Goal: Task Accomplishment & Management: Use online tool/utility

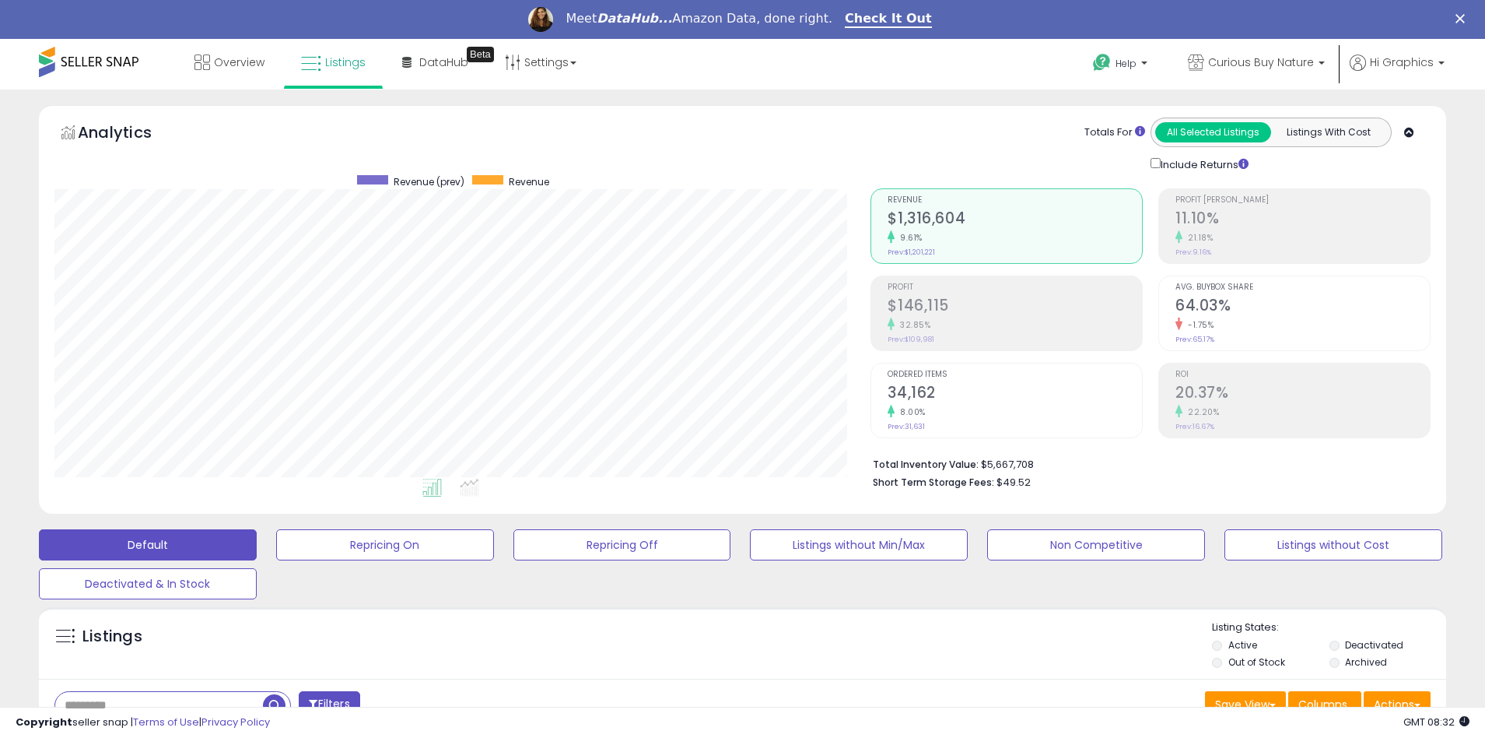
scroll to position [319, 817]
click at [1264, 62] on span "Curious Buy Nature" at bounding box center [1261, 62] width 106 height 16
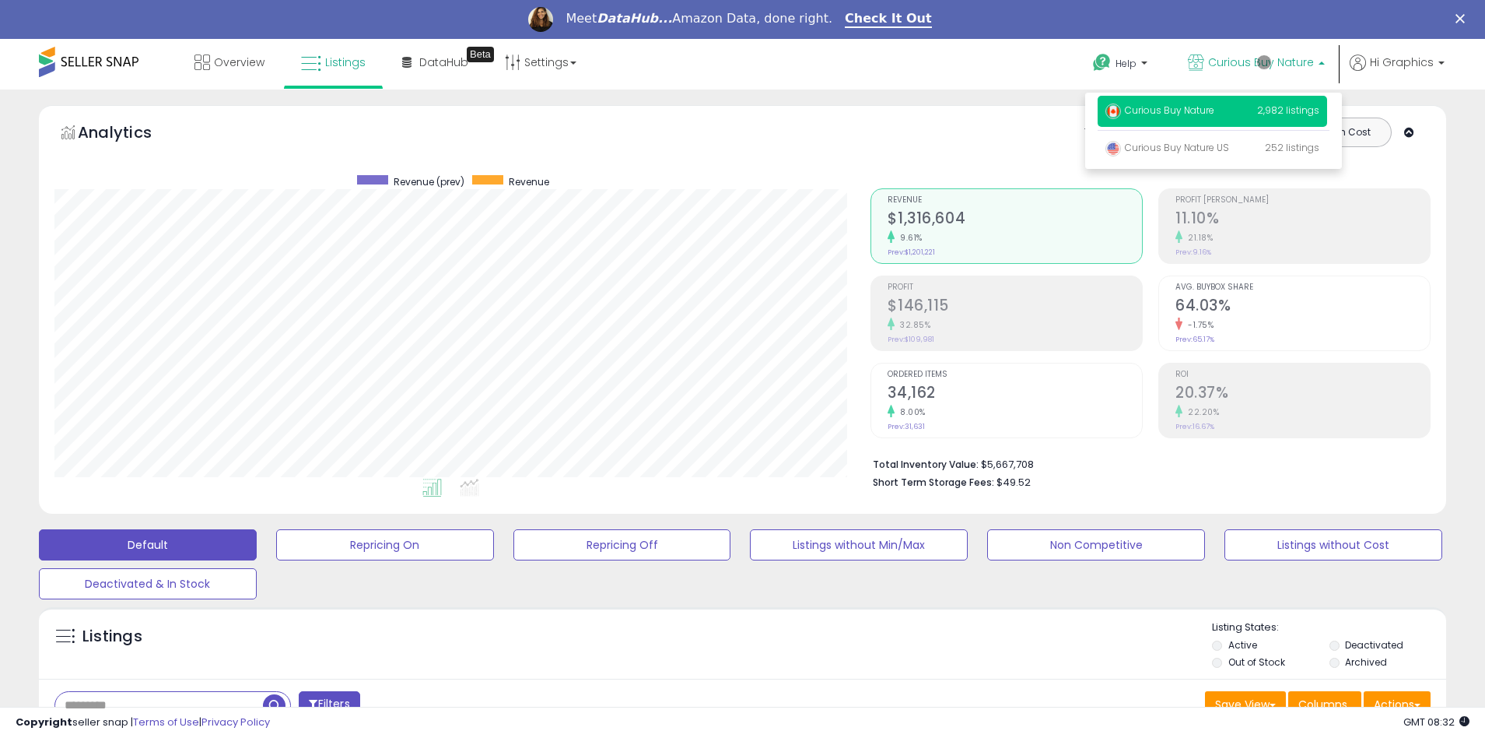
click at [1215, 113] on p "Curious Buy Nature 2,982 listings" at bounding box center [1213, 111] width 230 height 31
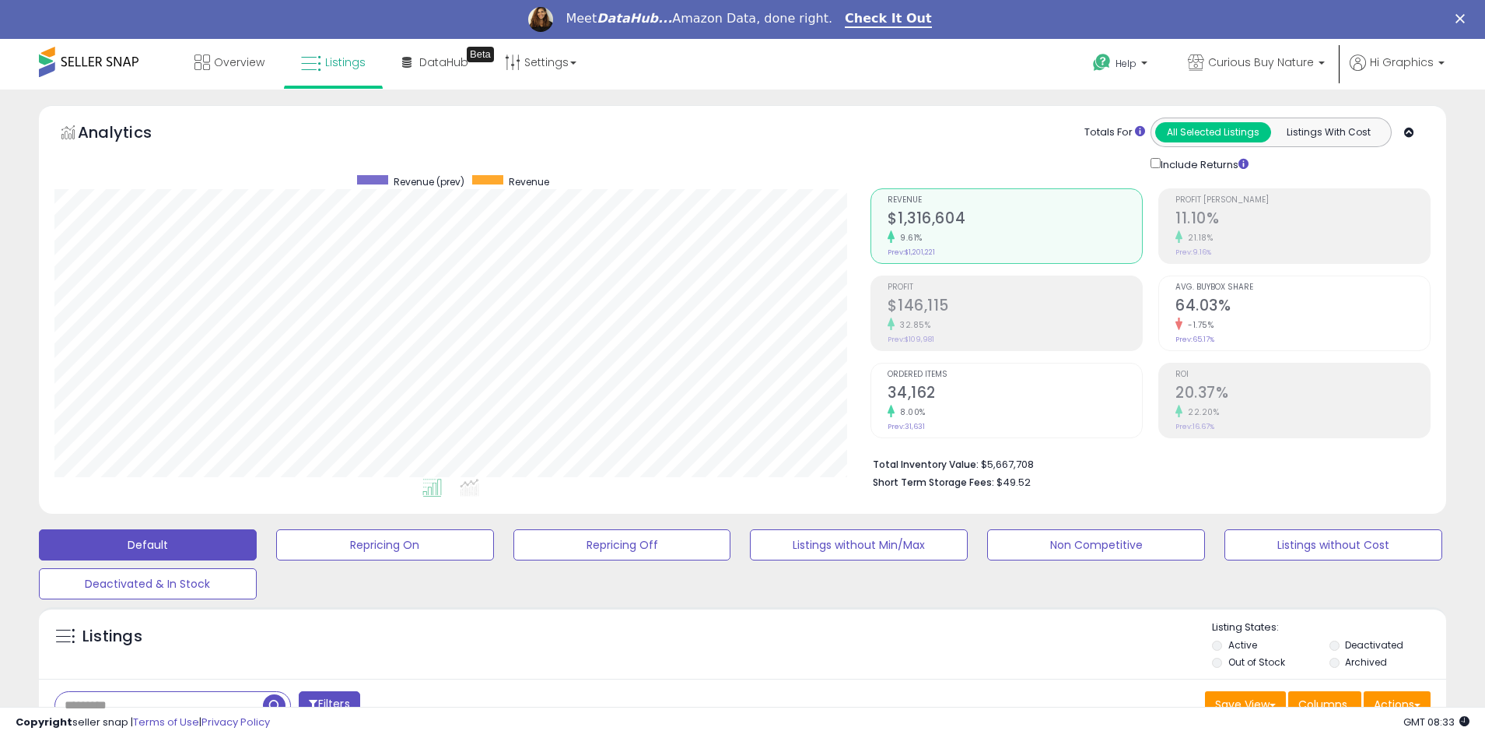
scroll to position [335, 0]
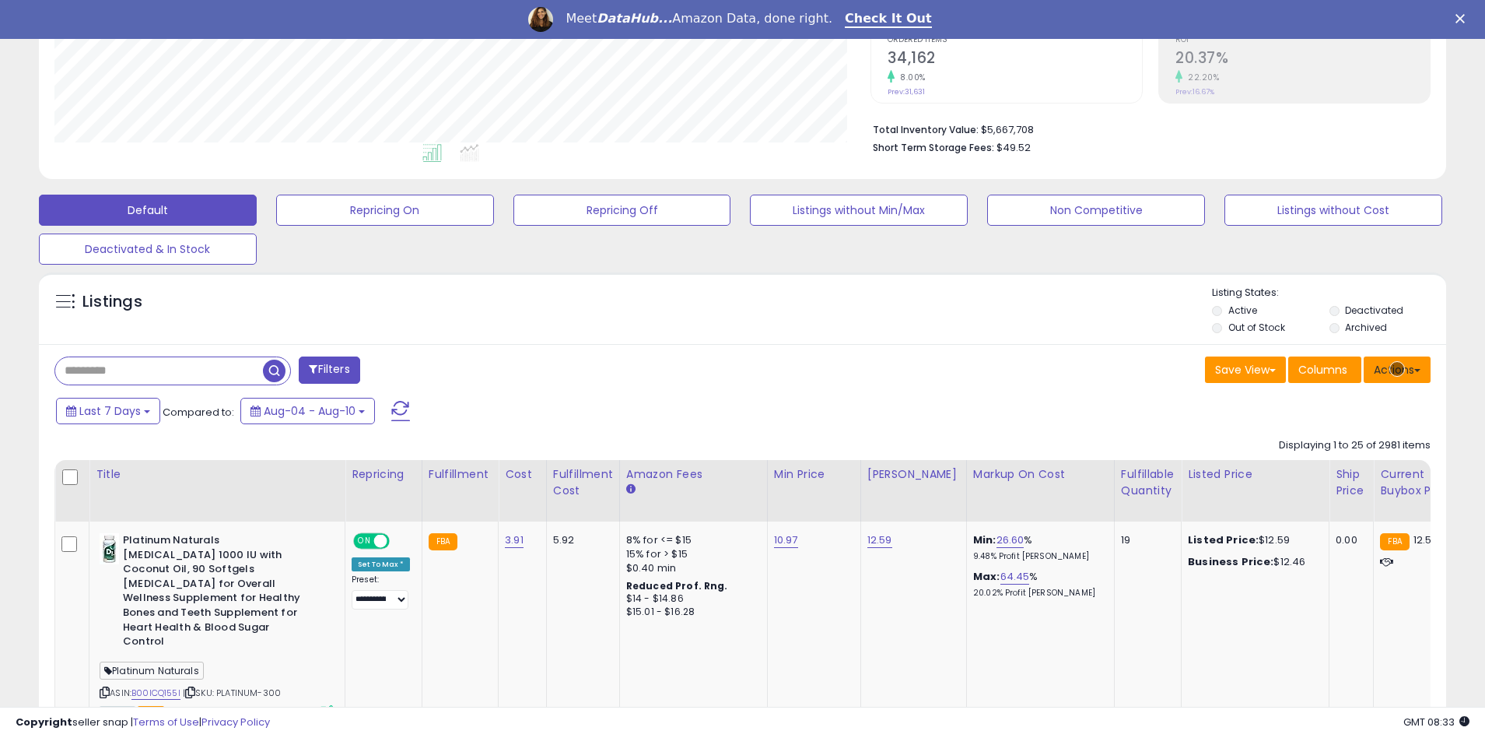
click at [1397, 369] on button "Actions" at bounding box center [1397, 369] width 67 height 26
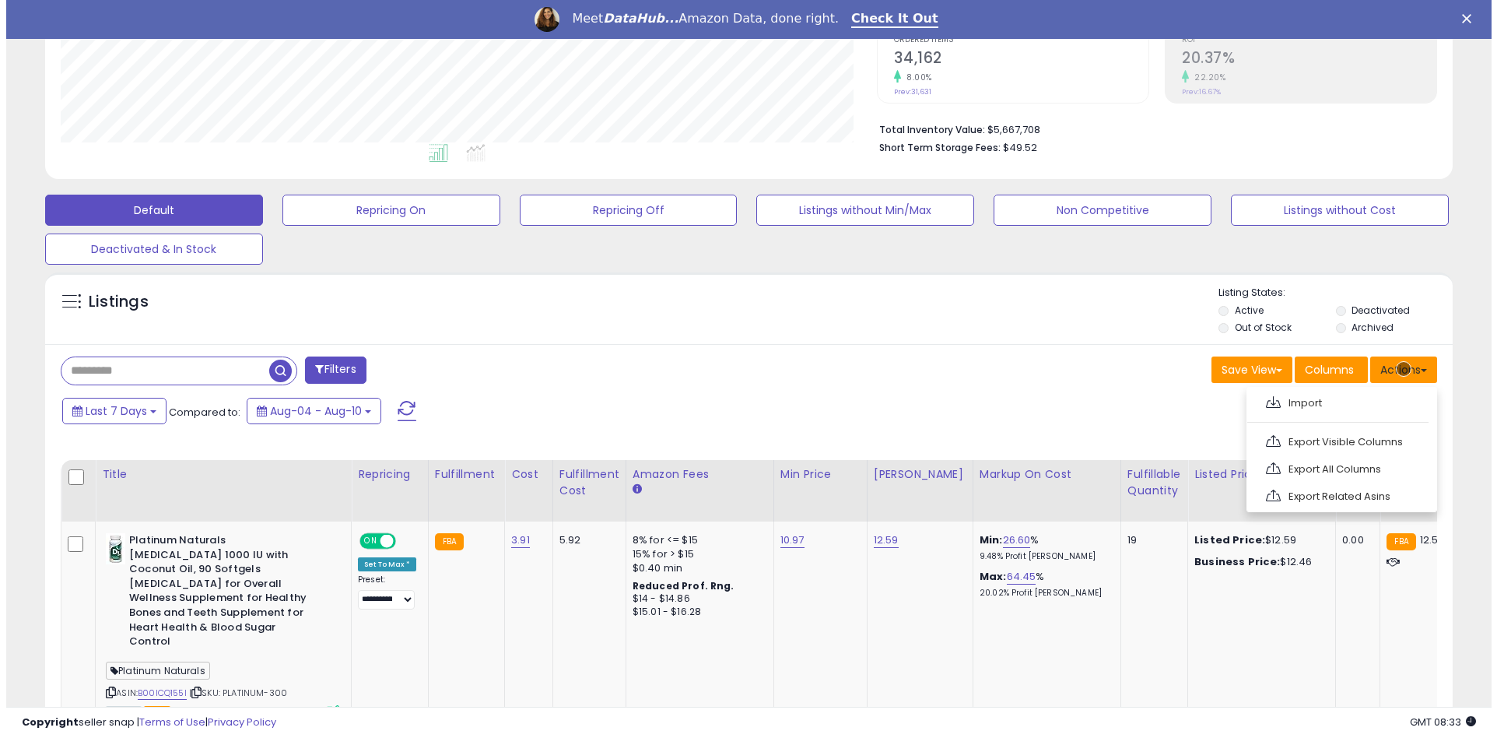
scroll to position [368, 0]
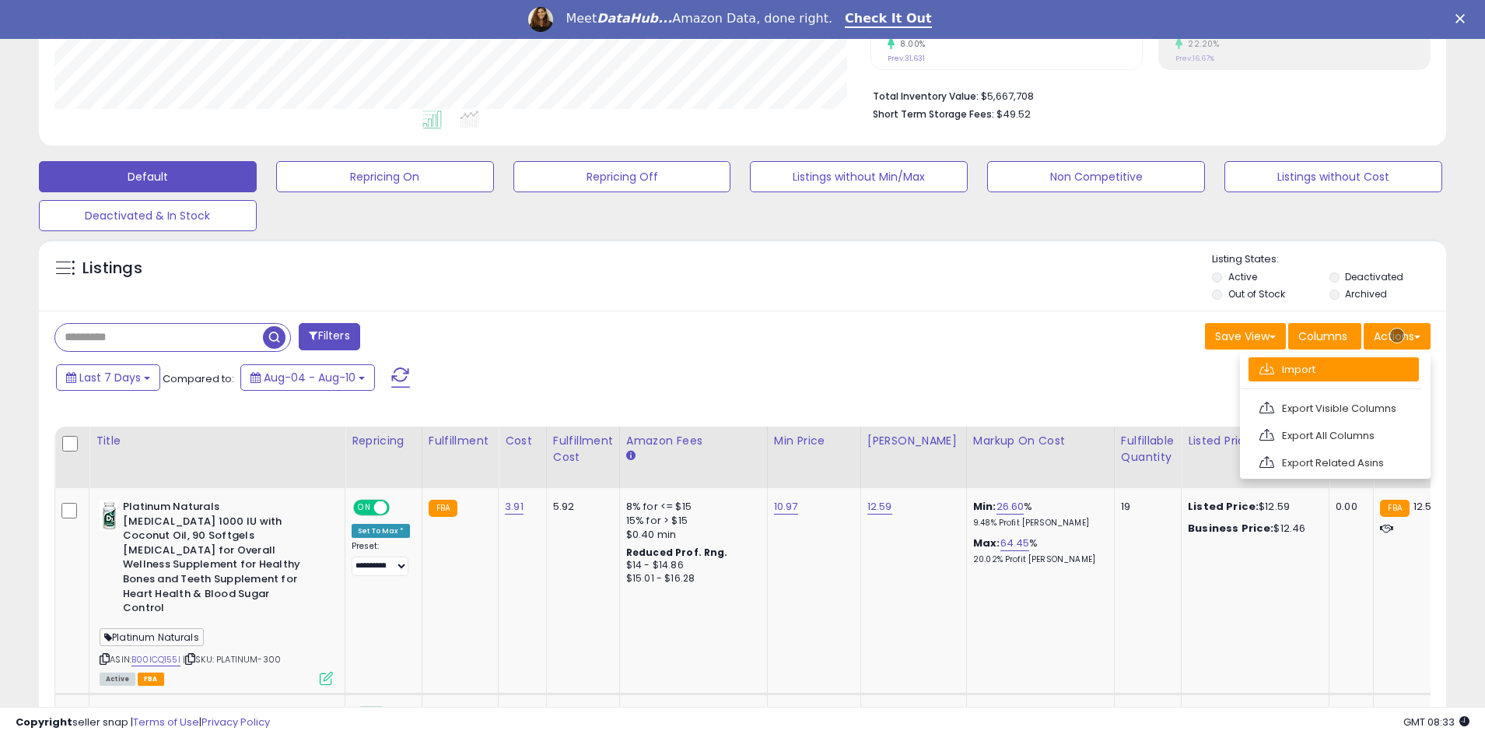
click at [1334, 369] on link "Import" at bounding box center [1334, 369] width 170 height 24
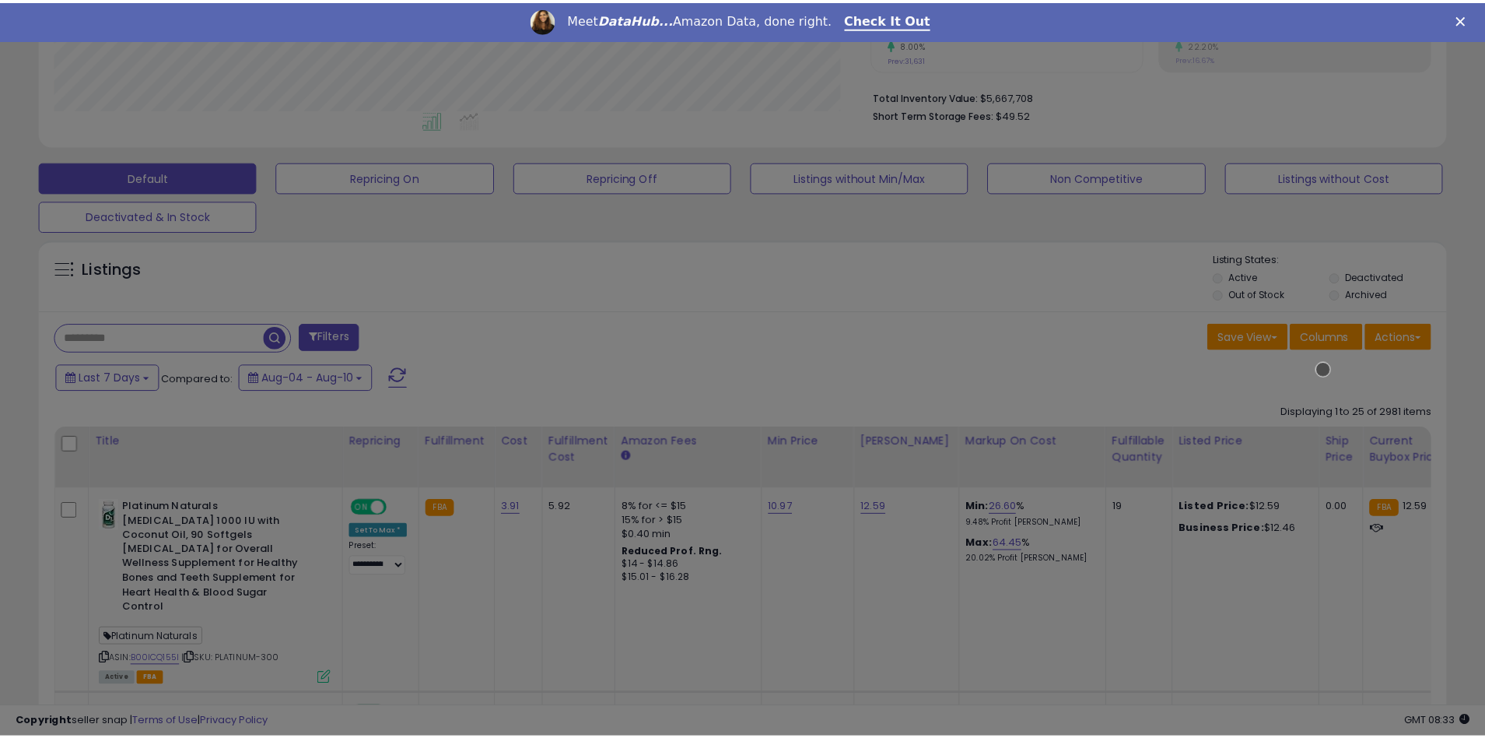
scroll to position [319, 823]
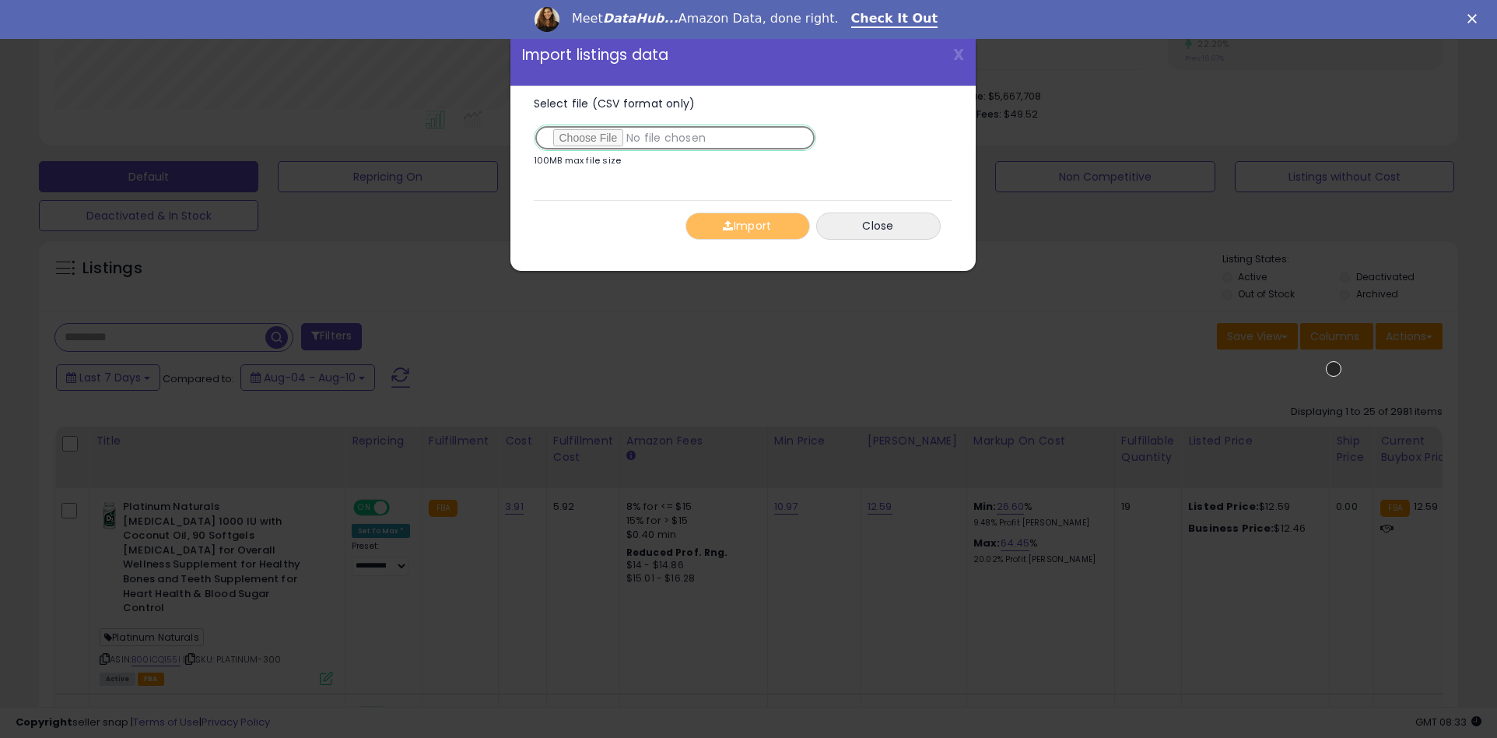
click at [671, 138] on input "Select file (CSV format only)" at bounding box center [675, 137] width 282 height 26
type input "**********"
click at [747, 226] on button "Import" at bounding box center [747, 225] width 124 height 27
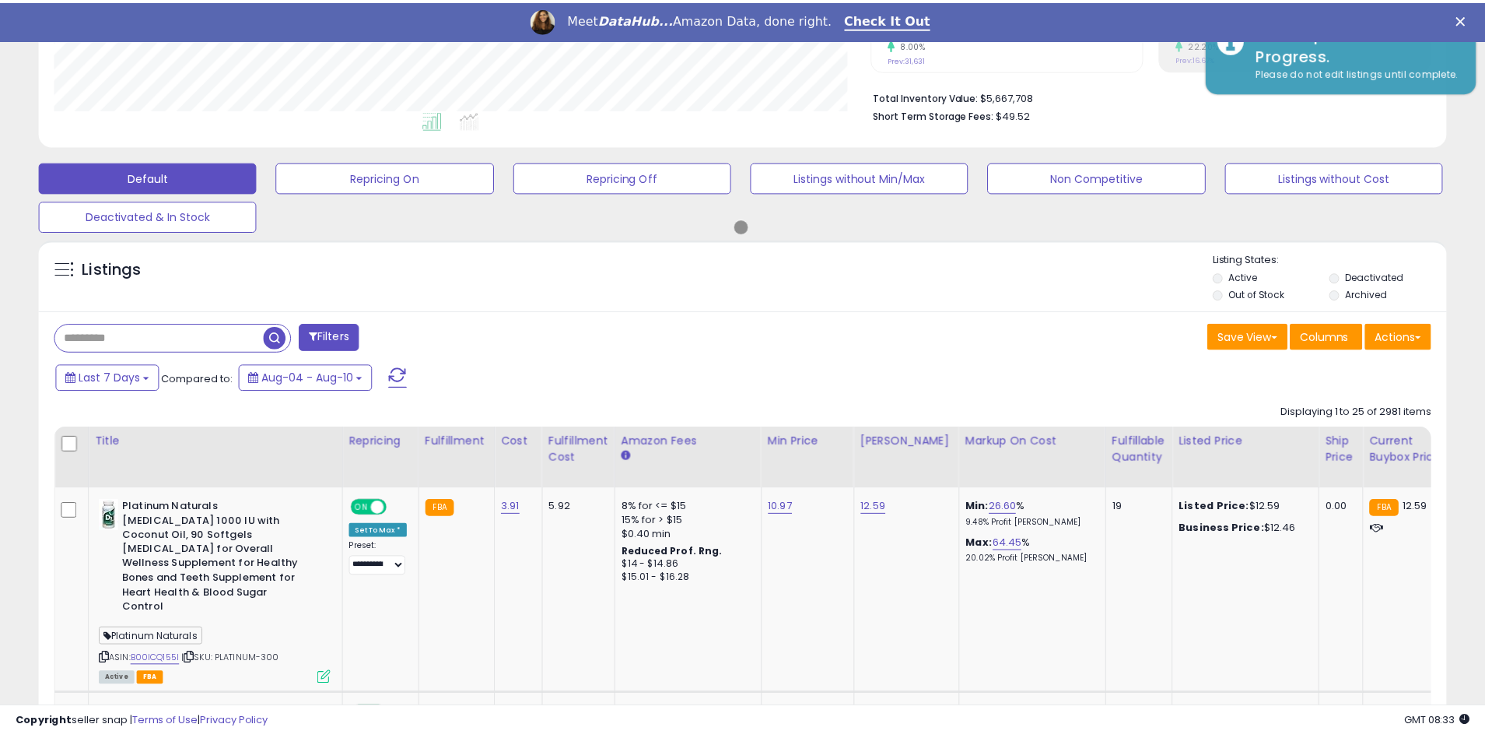
scroll to position [777712, 777214]
